Goal: Task Accomplishment & Management: Manage account settings

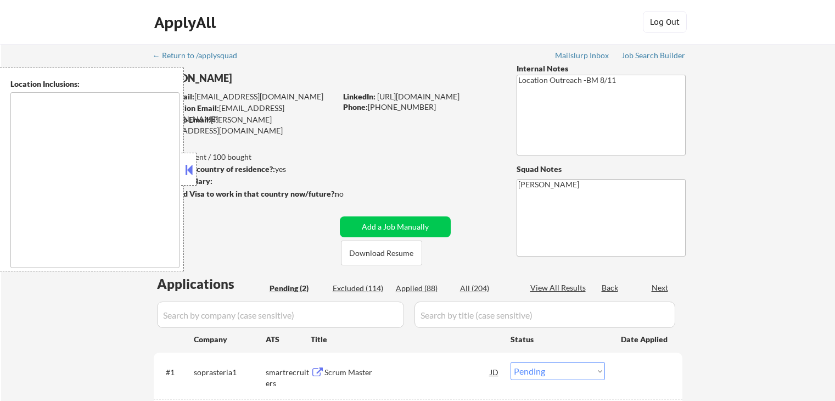
select select ""pending""
type textarea "[GEOGRAPHIC_DATA], [GEOGRAPHIC_DATA] [GEOGRAPHIC_DATA], [GEOGRAPHIC_DATA] [GEOG…"
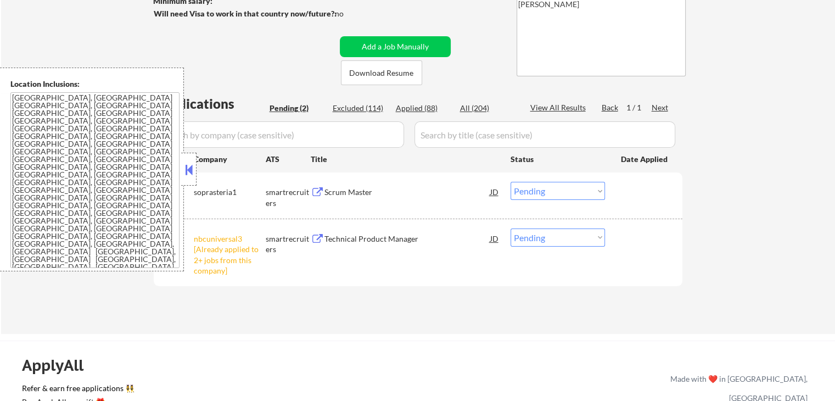
scroll to position [220, 0]
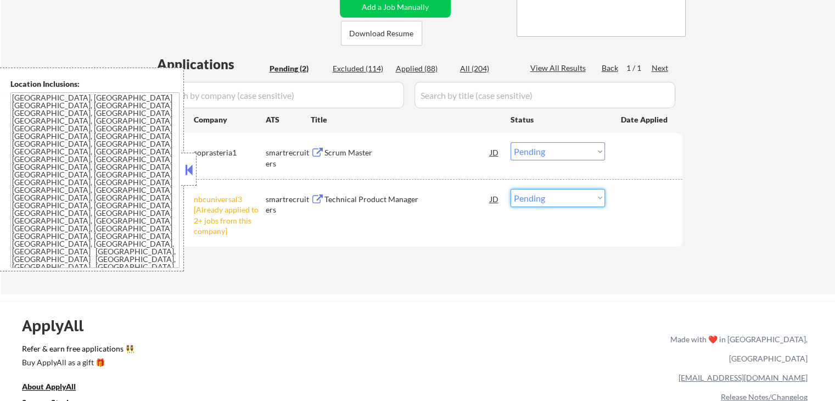
click at [565, 199] on select "Choose an option... Pending Applied Excluded (Questions) Excluded (Expired) Exc…" at bounding box center [558, 198] width 94 height 18
select select ""excluded__other_""
click at [511, 189] on select "Choose an option... Pending Applied Excluded (Questions) Excluded (Expired) Exc…" at bounding box center [558, 198] width 94 height 18
click at [308, 150] on div "smartrecruiters" at bounding box center [288, 157] width 45 height 21
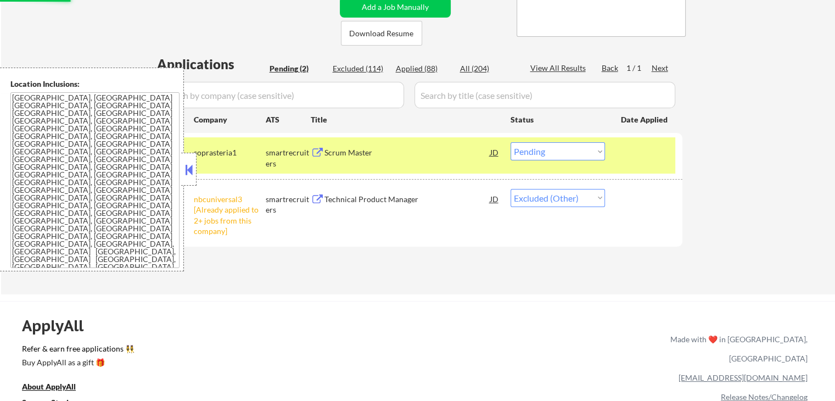
click at [321, 150] on button at bounding box center [318, 153] width 14 height 10
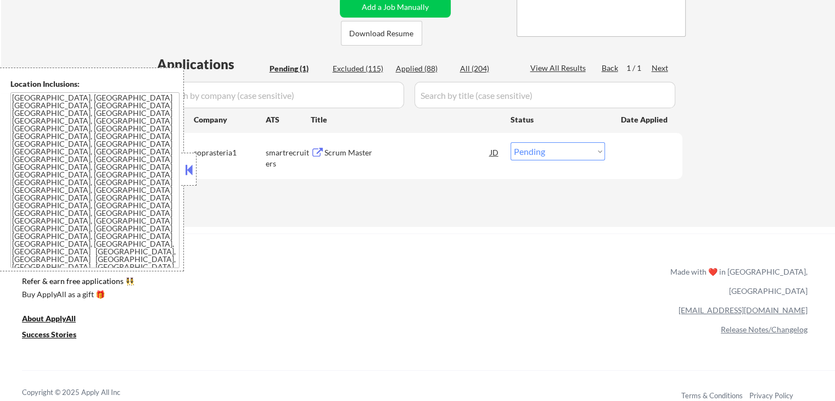
click at [343, 160] on div "Scrum Master" at bounding box center [408, 152] width 166 height 20
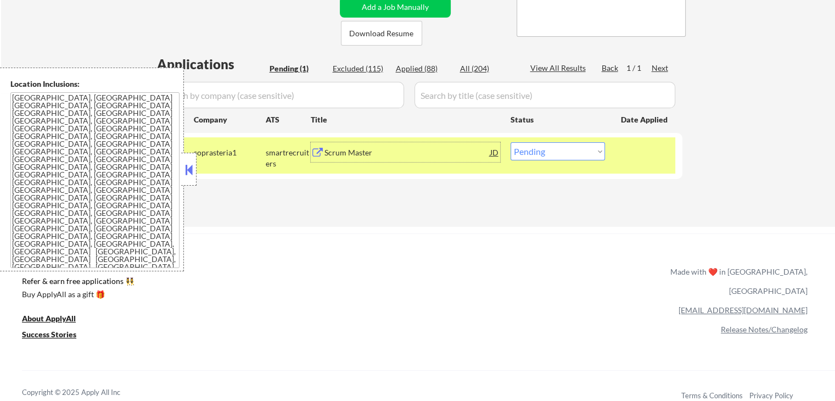
click at [556, 150] on select "Choose an option... Pending Applied Excluded (Questions) Excluded (Expired) Exc…" at bounding box center [558, 151] width 94 height 18
select select ""excluded__location_""
click at [511, 142] on select "Choose an option... Pending Applied Excluded (Questions) Excluded (Expired) Exc…" at bounding box center [558, 151] width 94 height 18
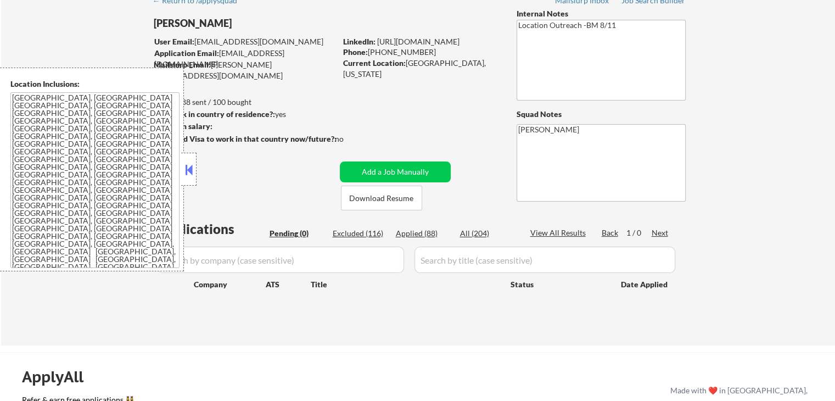
scroll to position [0, 0]
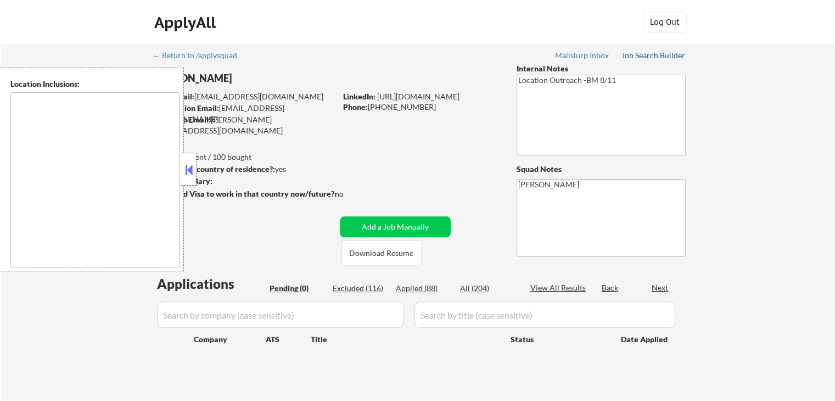
type textarea "[GEOGRAPHIC_DATA], [GEOGRAPHIC_DATA] [GEOGRAPHIC_DATA], [GEOGRAPHIC_DATA] [GEOG…"
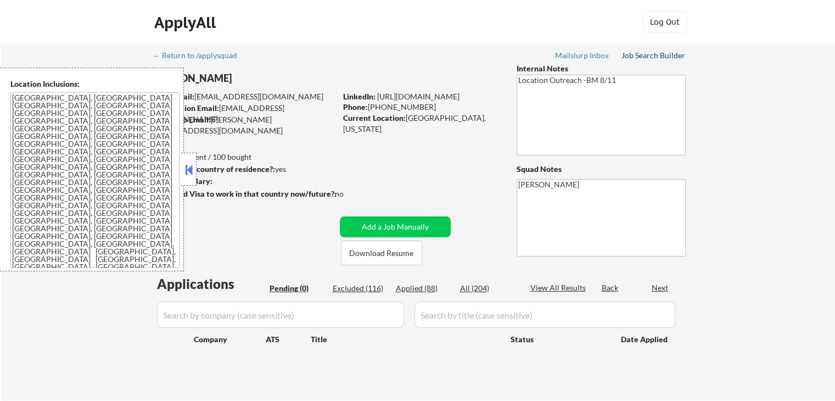
click at [661, 53] on div "Job Search Builder" at bounding box center [654, 56] width 64 height 8
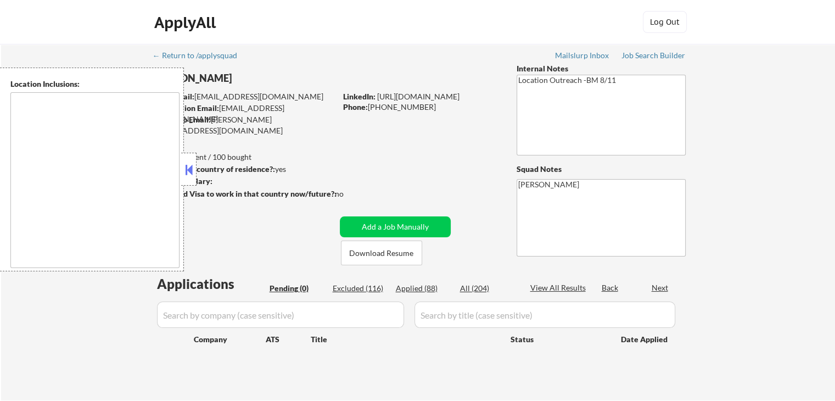
type textarea "[GEOGRAPHIC_DATA], [GEOGRAPHIC_DATA] [GEOGRAPHIC_DATA], [GEOGRAPHIC_DATA] [GEOG…"
